Goal: Check status: Check status

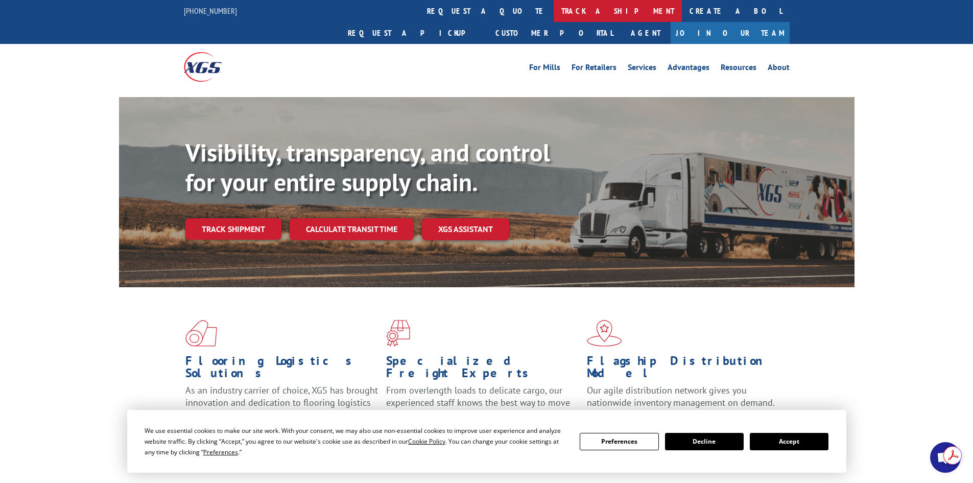
click at [554, 12] on link "track a shipment" at bounding box center [618, 11] width 128 height 22
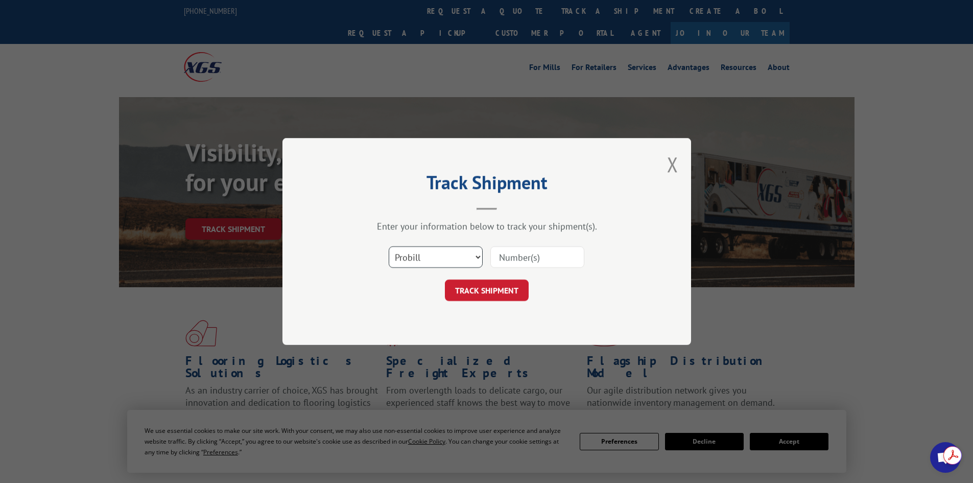
click at [435, 258] on select "Select category... Probill BOL PO" at bounding box center [436, 256] width 94 height 21
select select "po"
click at [389, 246] on select "Select category... Probill BOL PO" at bounding box center [436, 256] width 94 height 21
click at [519, 256] on input at bounding box center [537, 256] width 94 height 21
paste input "46539596"
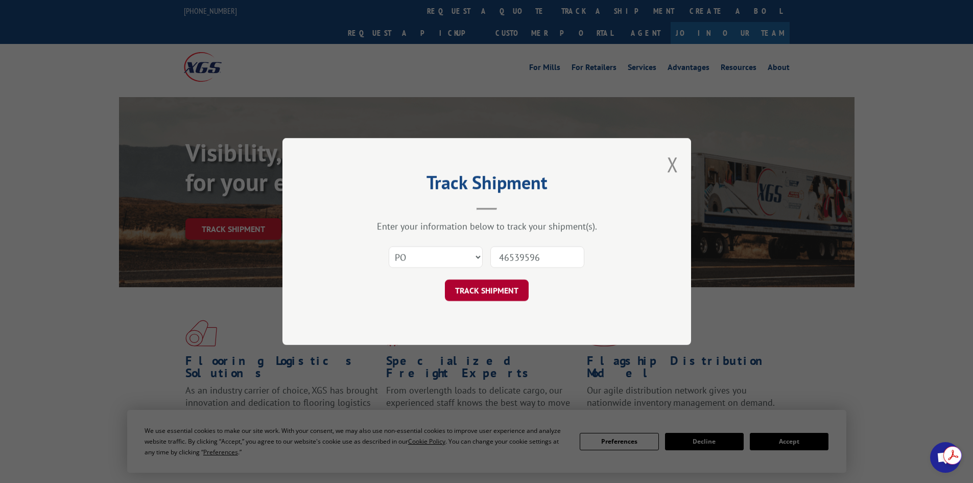
type input "46539596"
click at [492, 281] on button "TRACK SHIPMENT" at bounding box center [487, 289] width 84 height 21
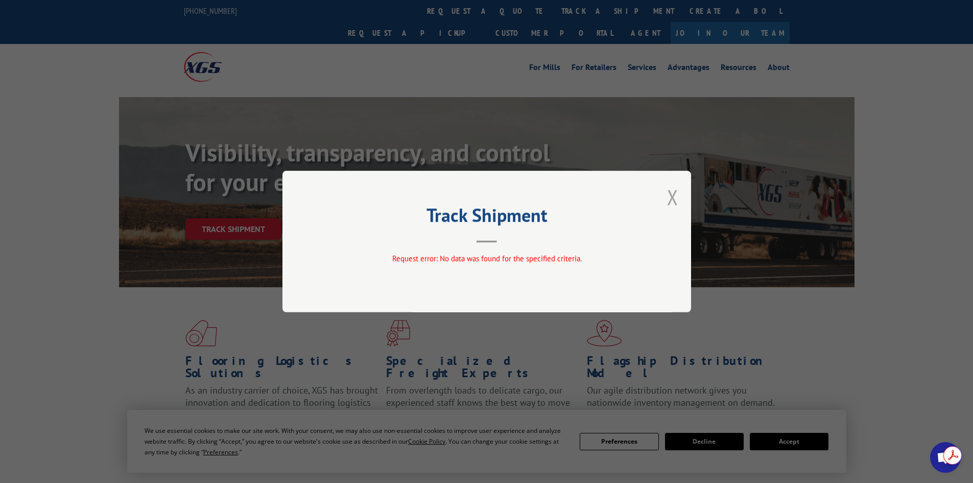
click at [672, 198] on button "Close modal" at bounding box center [672, 196] width 11 height 27
